Goal: Navigation & Orientation: Understand site structure

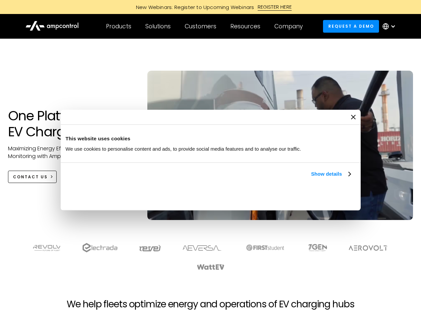
click at [311, 178] on link "Show details" at bounding box center [330, 174] width 39 height 8
click at [0, 0] on div "Necessary cookies help make a website usable by enabling basic functions like p…" at bounding box center [0, 0] width 0 height 0
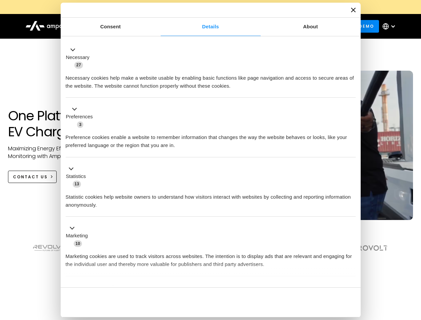
click at [414, 269] on section at bounding box center [210, 256] width 421 height 41
click at [205, 26] on div "Customers" at bounding box center [201, 26] width 32 height 7
click at [118, 26] on div "Products" at bounding box center [118, 26] width 25 height 7
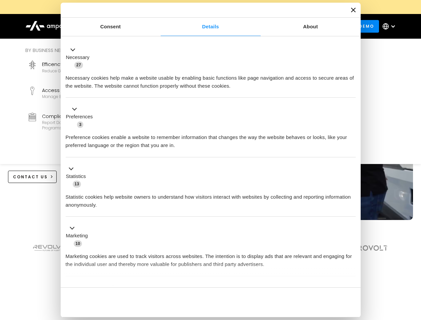
click at [158, 26] on div "Solutions" at bounding box center [157, 26] width 25 height 7
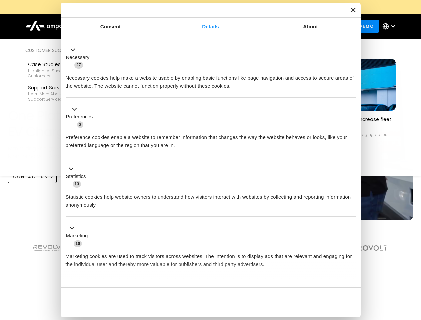
click at [202, 26] on div "Customers" at bounding box center [201, 26] width 32 height 7
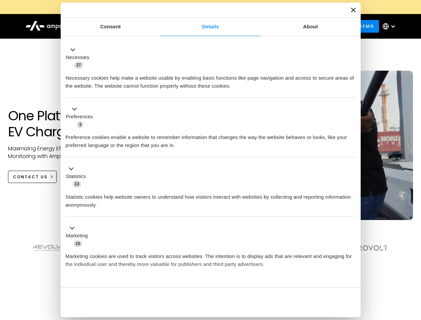
click at [247, 26] on div "Resources" at bounding box center [246, 26] width 30 height 7
click at [291, 26] on div "Company" at bounding box center [289, 26] width 28 height 7
click at [391, 26] on div at bounding box center [393, 26] width 5 height 5
